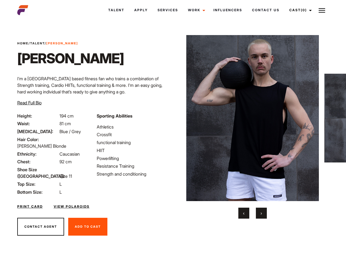
click at [299, 10] on link "Cast (0)" at bounding box center [300, 10] width 31 height 15
click at [322, 10] on img at bounding box center [322, 10] width 7 height 7
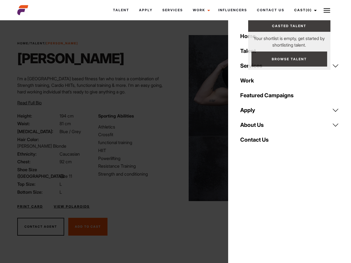
click at [253, 127] on img at bounding box center [255, 118] width 133 height 166
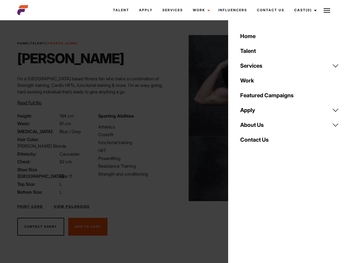
click at [173, 118] on div "Sporting Abilities Athletics Crossfit functional training HIIT Powerlifting Res…" at bounding box center [135, 154] width 81 height 83
click at [244, 213] on div "Home Talent Services Talent Casting Photography Videography Creative Hair and M…" at bounding box center [289, 131] width 123 height 263
click at [262, 213] on div "Home Talent Services Talent Casting Photography Videography Creative Hair and M…" at bounding box center [289, 131] width 123 height 263
